Goal: Task Accomplishment & Management: Complete application form

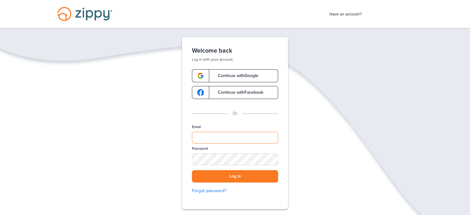
click at [206, 135] on input "Email" at bounding box center [235, 138] width 86 height 12
type input "**********"
click at [192, 170] on button "Log in" at bounding box center [235, 176] width 86 height 13
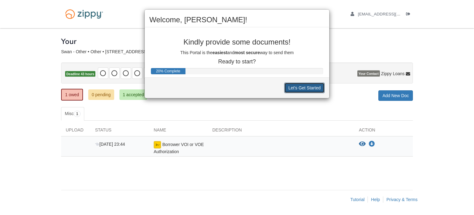
click at [304, 88] on button "Let's Get Started" at bounding box center [305, 87] width 40 height 11
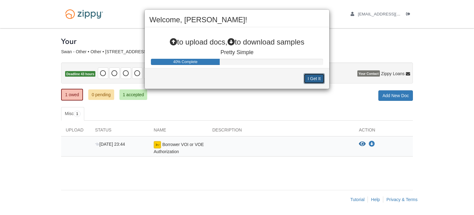
click at [310, 76] on button "I Get It" at bounding box center [314, 78] width 21 height 11
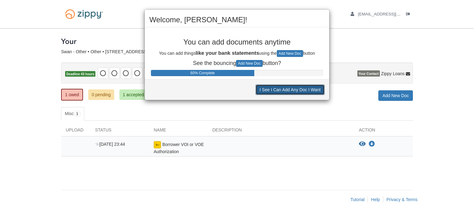
click at [298, 90] on button "I See I Can Add Any Doc I Want" at bounding box center [290, 89] width 69 height 11
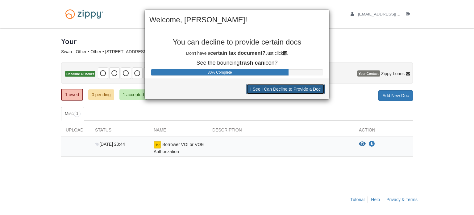
click at [298, 89] on button "I See I Can Decline to Provide a Doc" at bounding box center [286, 89] width 78 height 11
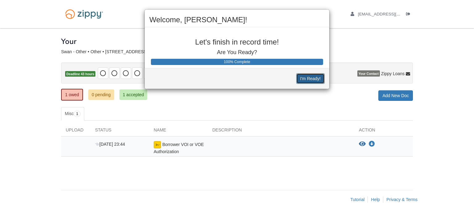
click at [308, 78] on button "I'm Ready!" at bounding box center [311, 78] width 28 height 11
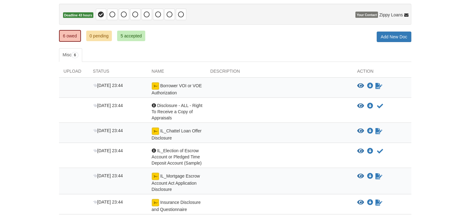
scroll to position [62, 0]
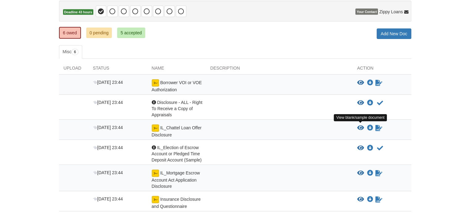
click at [361, 125] on icon "View IL_Chattel Loan Offer Disclosure" at bounding box center [360, 128] width 7 height 6
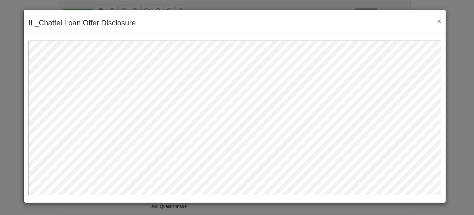
click at [438, 19] on button "×" at bounding box center [437, 21] width 7 height 6
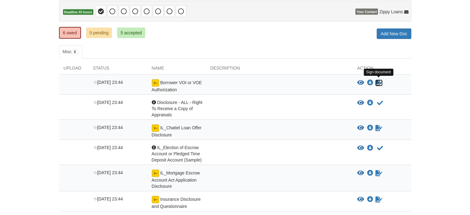
click at [377, 80] on icon "Sign Form" at bounding box center [378, 83] width 7 height 6
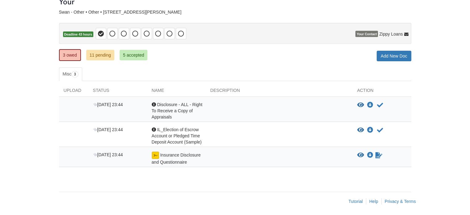
scroll to position [40, 0]
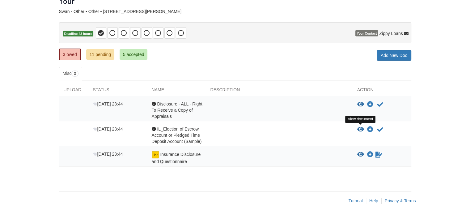
click at [361, 128] on icon "View IL_Election of Escrow Account or Pledged Time Deposit Account (Sample)" at bounding box center [360, 129] width 7 height 6
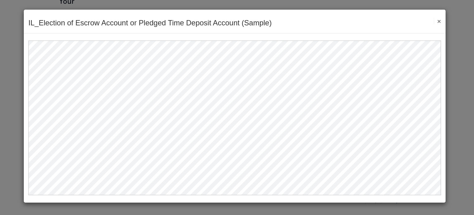
click at [441, 19] on button "×" at bounding box center [437, 21] width 7 height 6
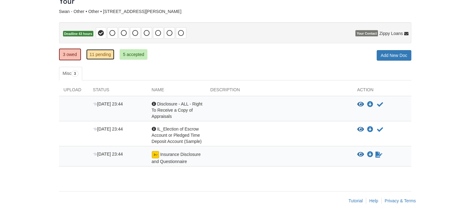
click at [99, 53] on link "11 pending" at bounding box center [100, 54] width 28 height 11
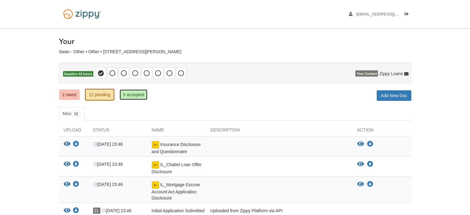
click at [140, 95] on link "5 accepted" at bounding box center [134, 94] width 28 height 11
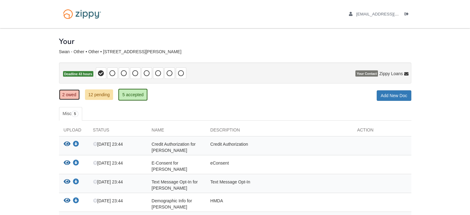
click at [75, 95] on link "2 owed" at bounding box center [69, 94] width 21 height 11
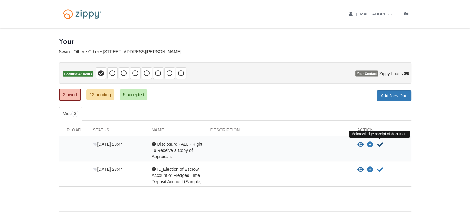
click at [379, 143] on icon "Acknowledge receipt of document" at bounding box center [380, 144] width 6 height 6
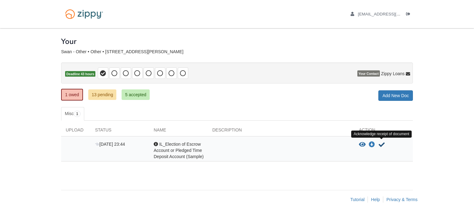
click at [381, 143] on icon "Acknowledge receipt of document" at bounding box center [382, 144] width 6 height 6
